Goal: Information Seeking & Learning: Find specific fact

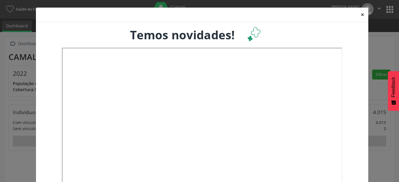
click at [360, 14] on button "×" at bounding box center [362, 15] width 12 height 14
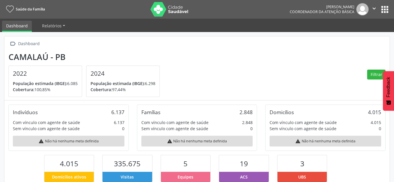
scroll to position [291836, 291804]
click at [388, 10] on button "apps" at bounding box center [385, 9] width 10 height 10
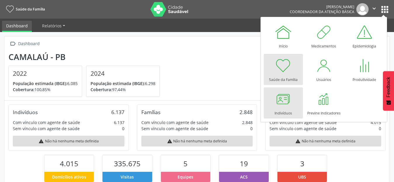
click at [286, 106] on div at bounding box center [283, 99] width 18 height 18
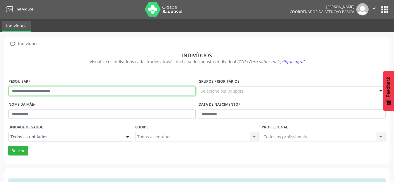
click at [24, 91] on input "text" at bounding box center [101, 91] width 187 height 10
click at [8, 146] on button "Buscar" at bounding box center [18, 151] width 20 height 10
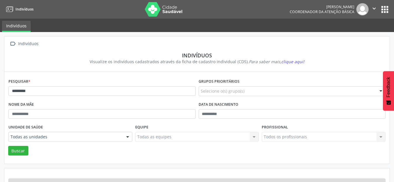
scroll to position [22, 0]
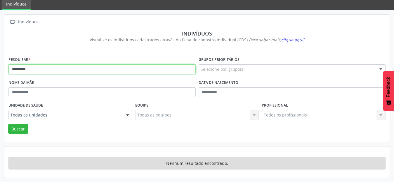
click at [16, 68] on input "*********" at bounding box center [101, 70] width 187 height 10
type input "*********"
click at [8, 124] on button "Buscar" at bounding box center [18, 129] width 20 height 10
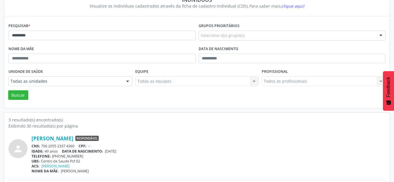
scroll to position [139, 0]
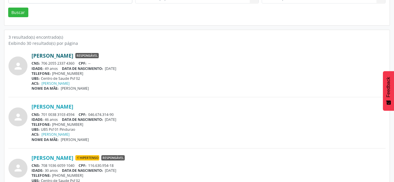
click at [56, 57] on link "[PERSON_NAME]" at bounding box center [53, 56] width 42 height 6
click at [222, 78] on div "UBS: Centro de Saude Psf 02" at bounding box center [209, 78] width 354 height 5
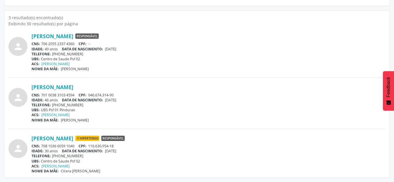
scroll to position [12, 0]
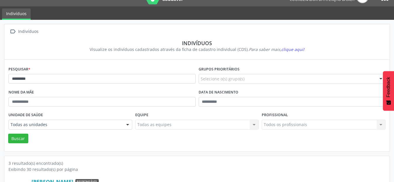
click at [185, 143] on div "Buscar" at bounding box center [197, 139] width 380 height 10
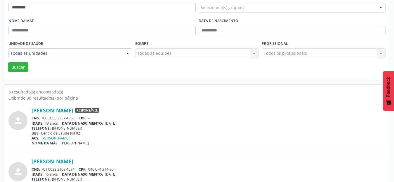
scroll to position [41, 0]
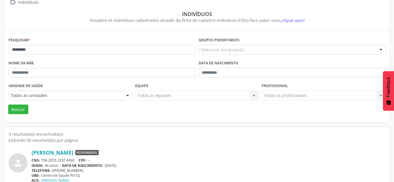
click at [199, 150] on div "[PERSON_NAME] Responsável" at bounding box center [209, 153] width 354 height 6
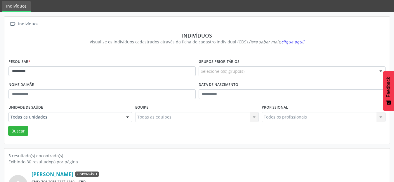
scroll to position [0, 0]
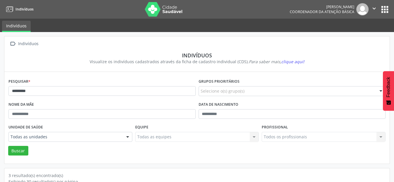
click at [386, 8] on button "apps" at bounding box center [385, 9] width 10 height 10
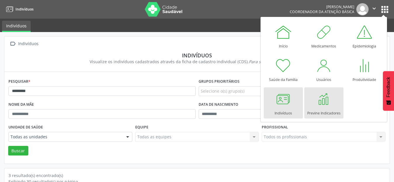
click at [328, 96] on div at bounding box center [324, 99] width 18 height 18
